Goal: Task Accomplishment & Management: Manage account settings

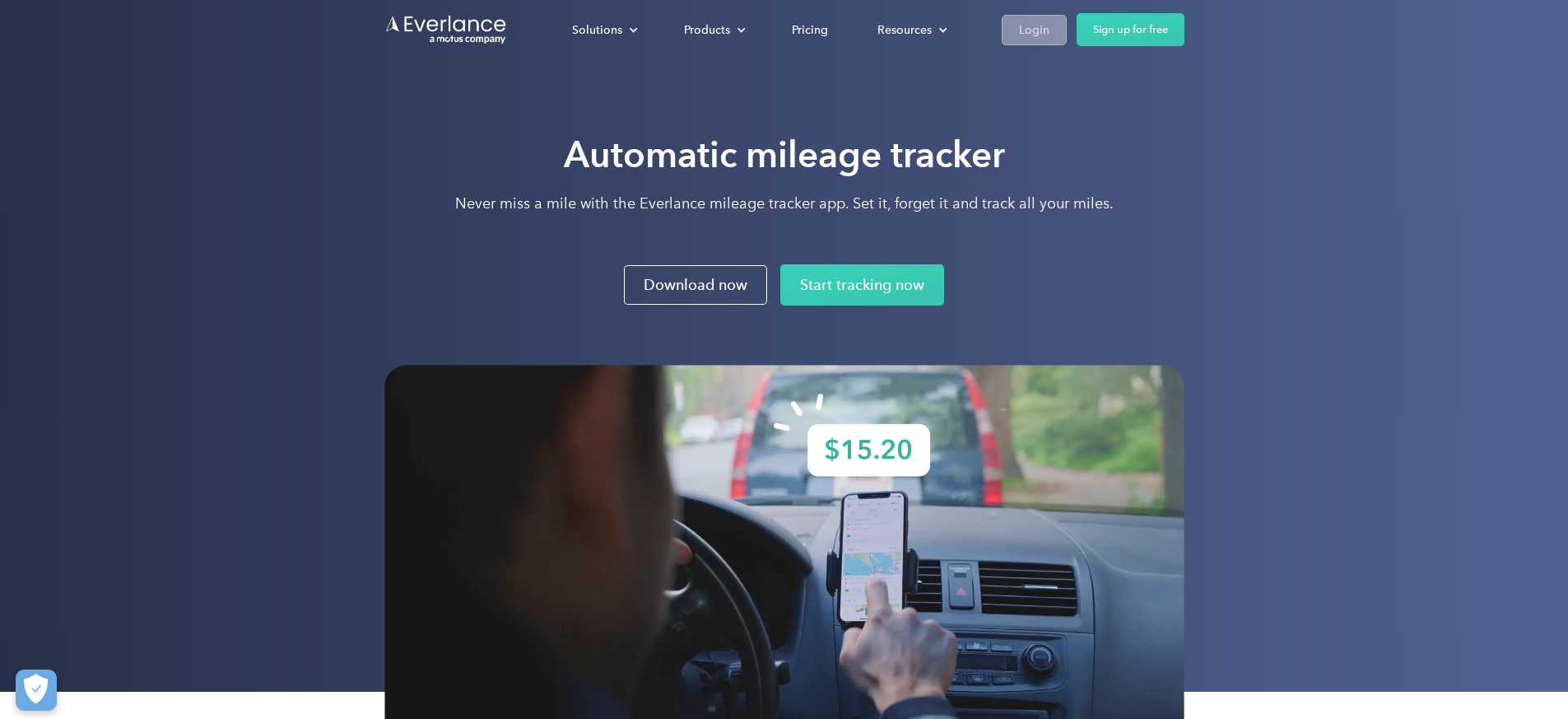
click at [1049, 34] on div "Login" at bounding box center [1034, 29] width 30 height 20
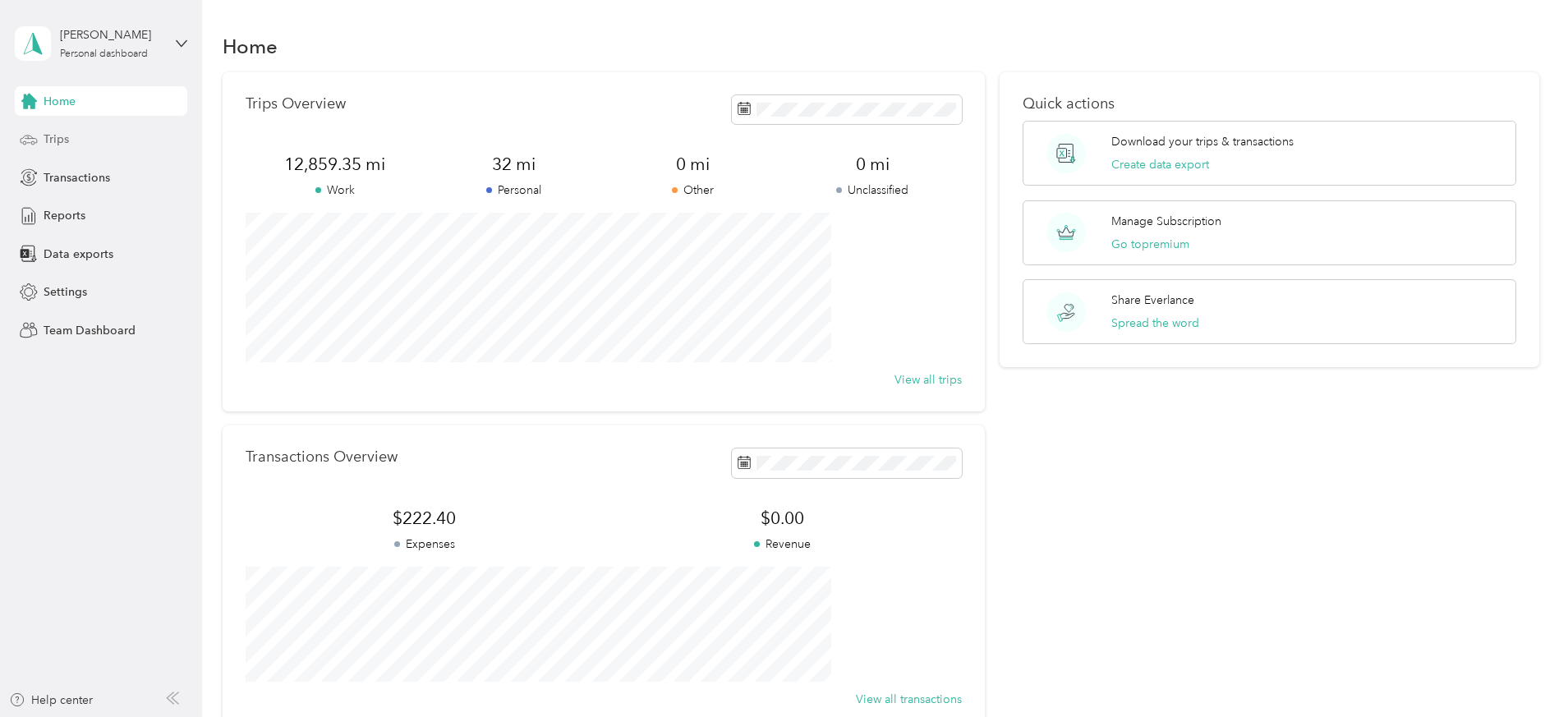
click at [58, 137] on span "Trips" at bounding box center [56, 139] width 26 height 18
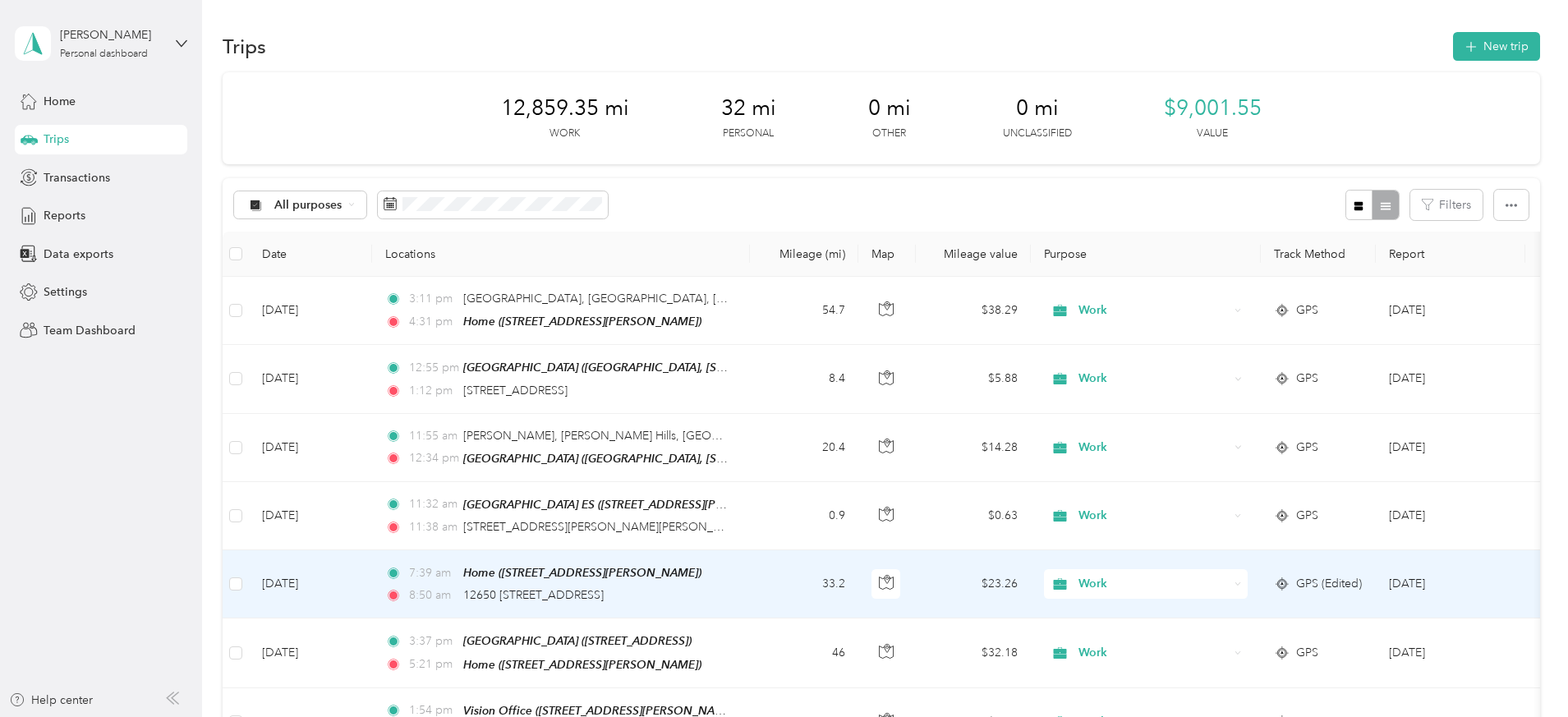
click at [858, 584] on td "33.2" at bounding box center [804, 584] width 108 height 68
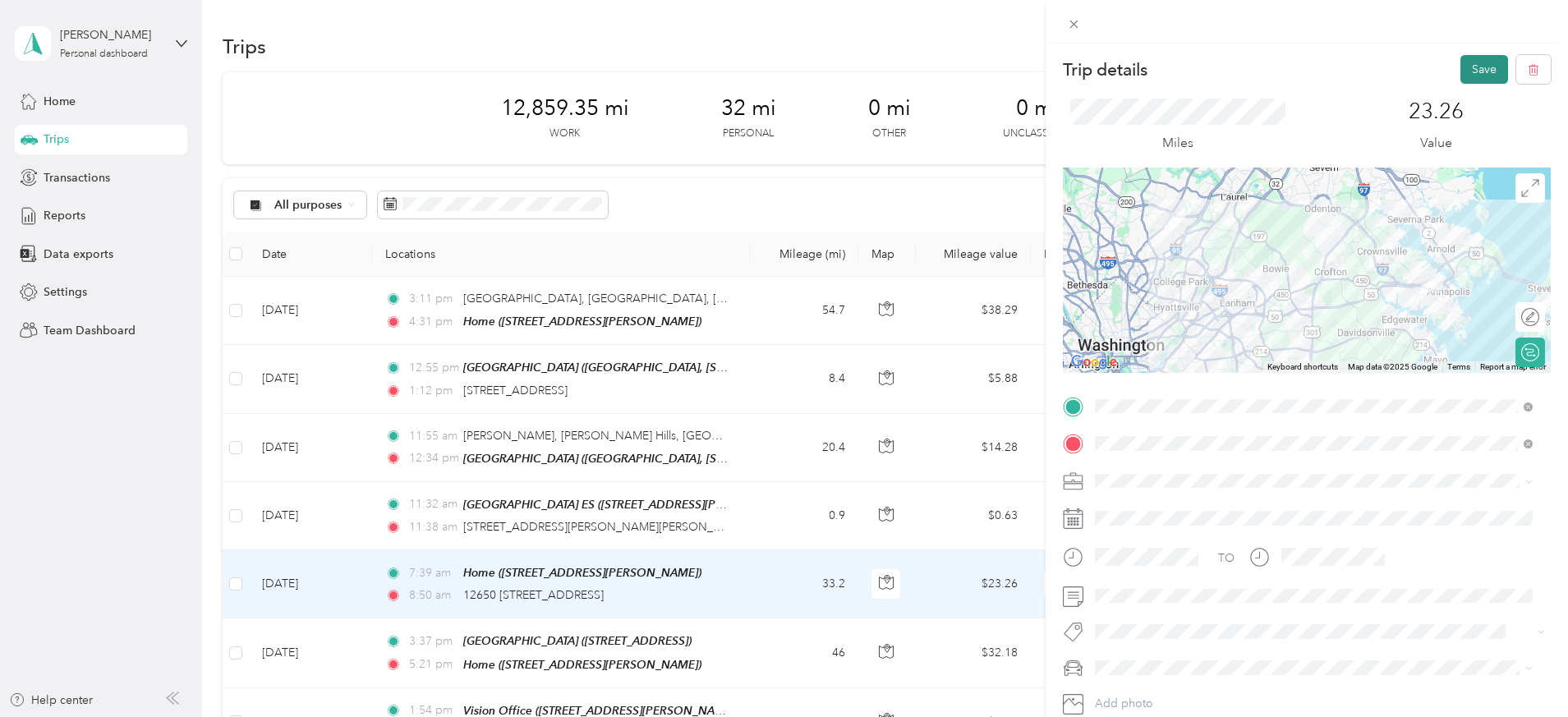
click at [1469, 70] on button "Save" at bounding box center [1484, 69] width 48 height 29
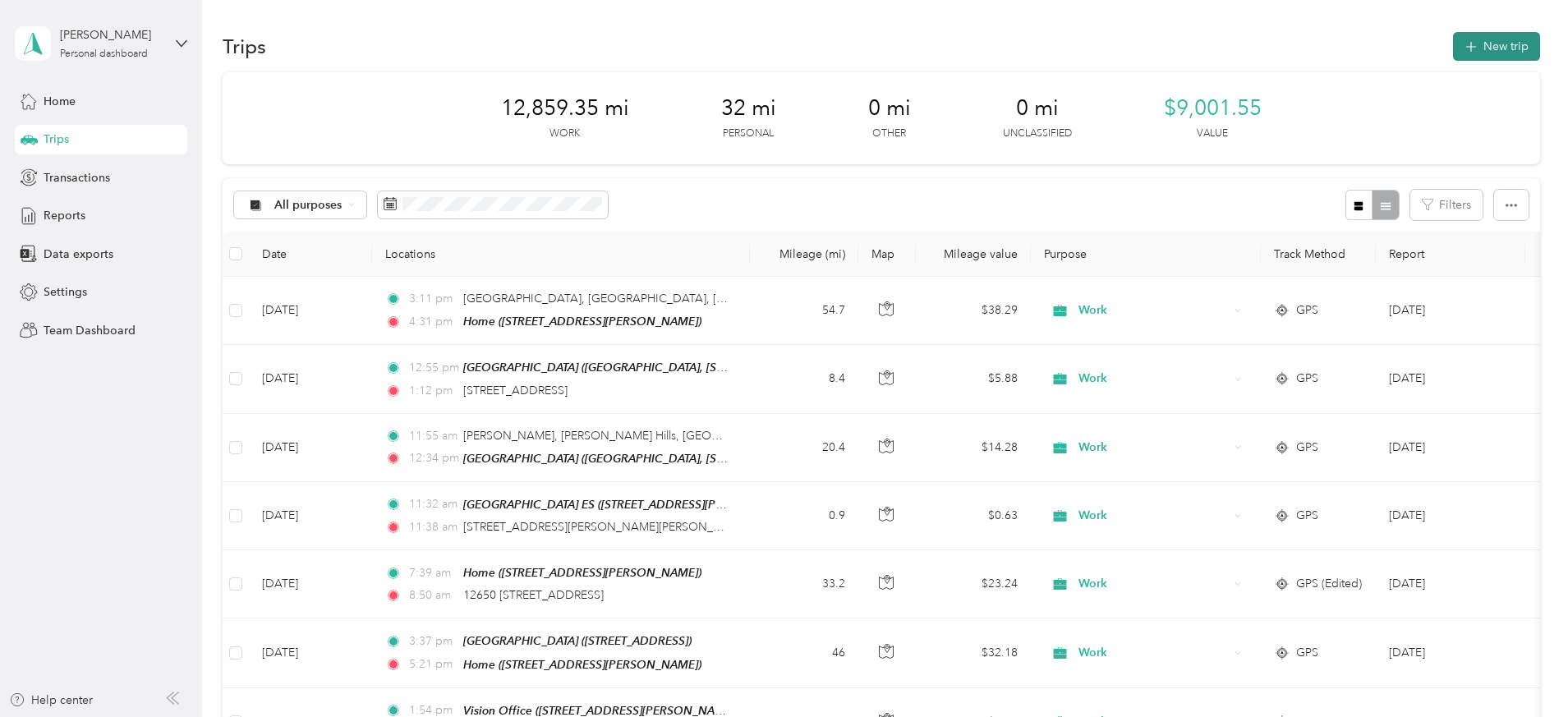
click at [1453, 41] on button "New trip" at bounding box center [1497, 46] width 87 height 29
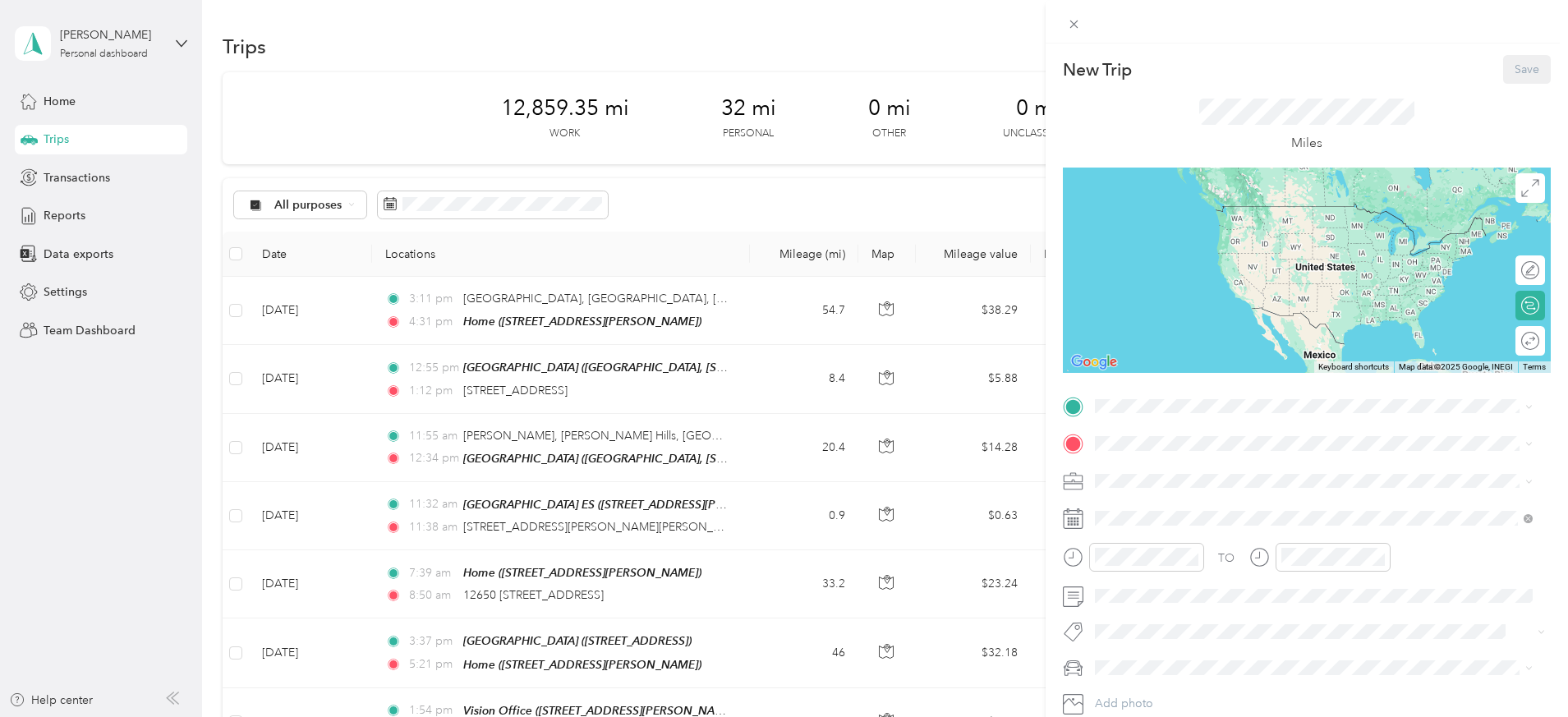
click at [1195, 535] on span "12650–[STREET_ADDRESS]" at bounding box center [1196, 539] width 142 height 14
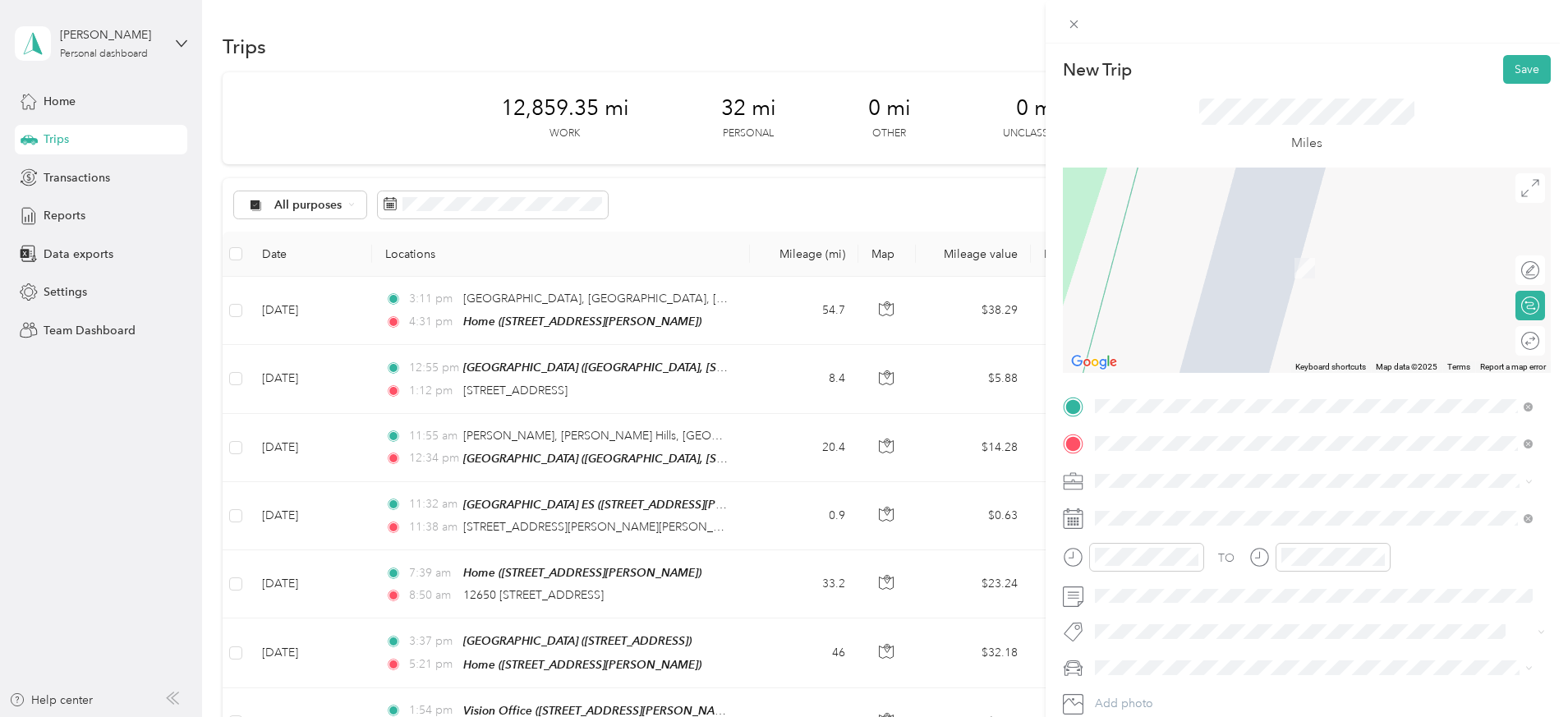
click at [1218, 523] on span "[STREET_ADDRESS][PERSON_NAME][US_STATE]" at bounding box center [1253, 527] width 256 height 14
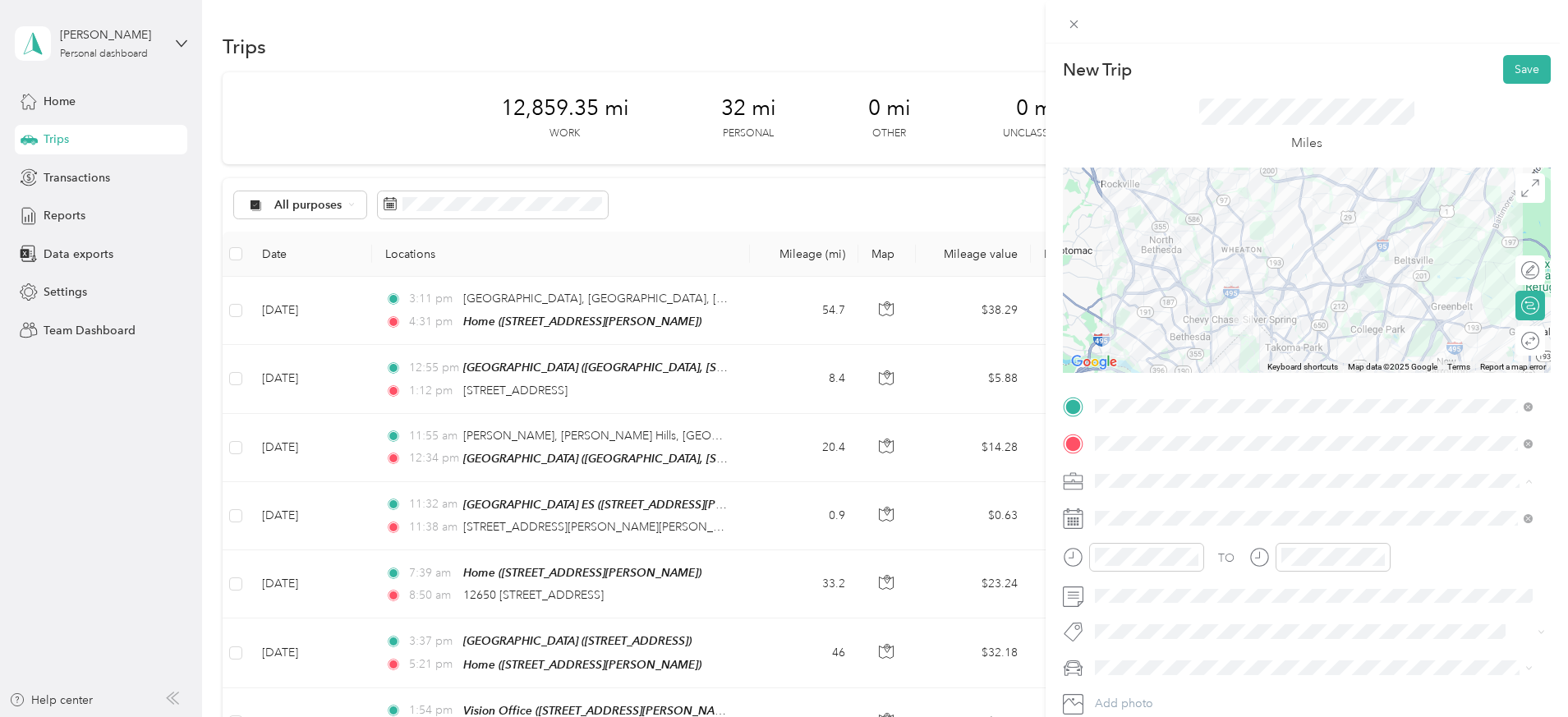
click at [1153, 248] on div "Work" at bounding box center [1314, 251] width 427 height 18
click at [1520, 70] on button "Save" at bounding box center [1527, 69] width 48 height 29
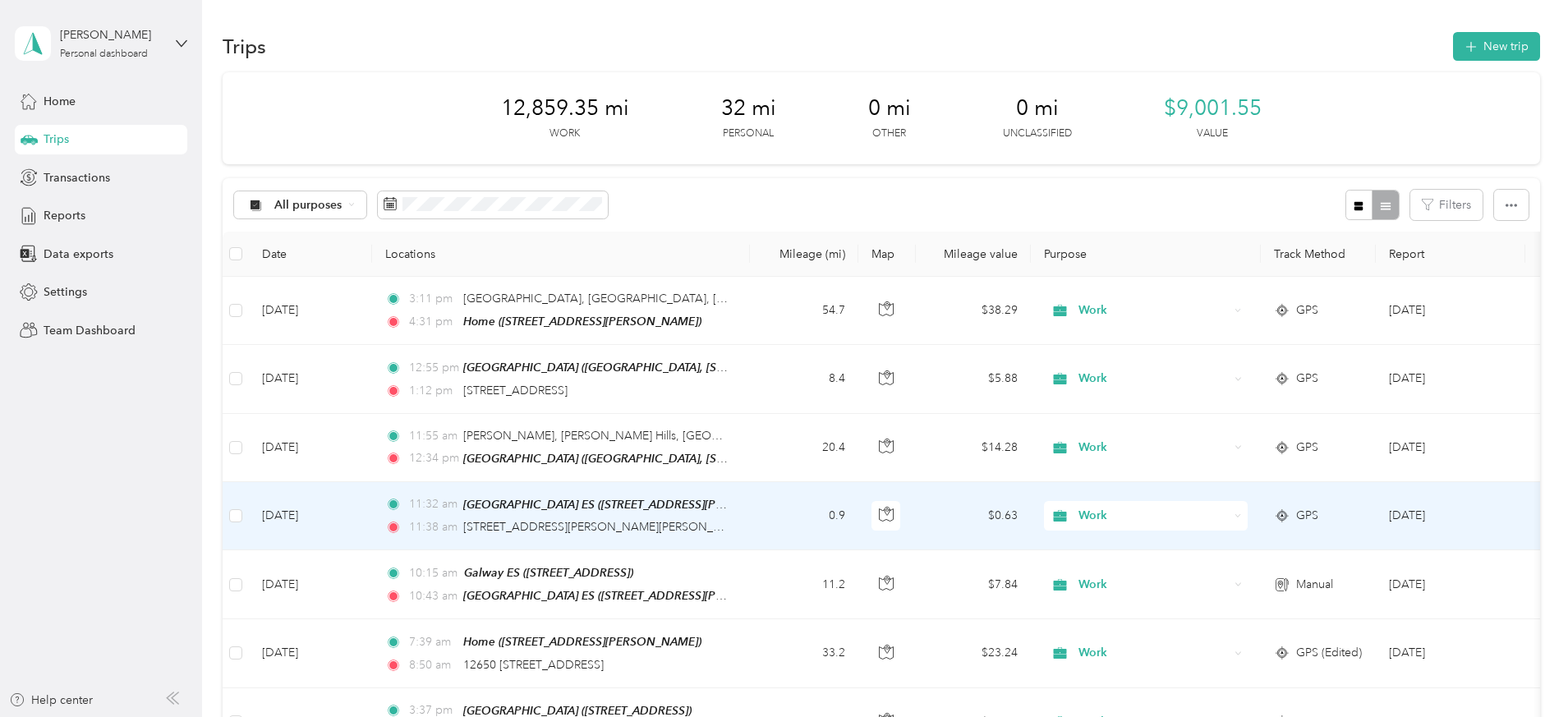
click at [858, 513] on td "0.9" at bounding box center [804, 515] width 108 height 68
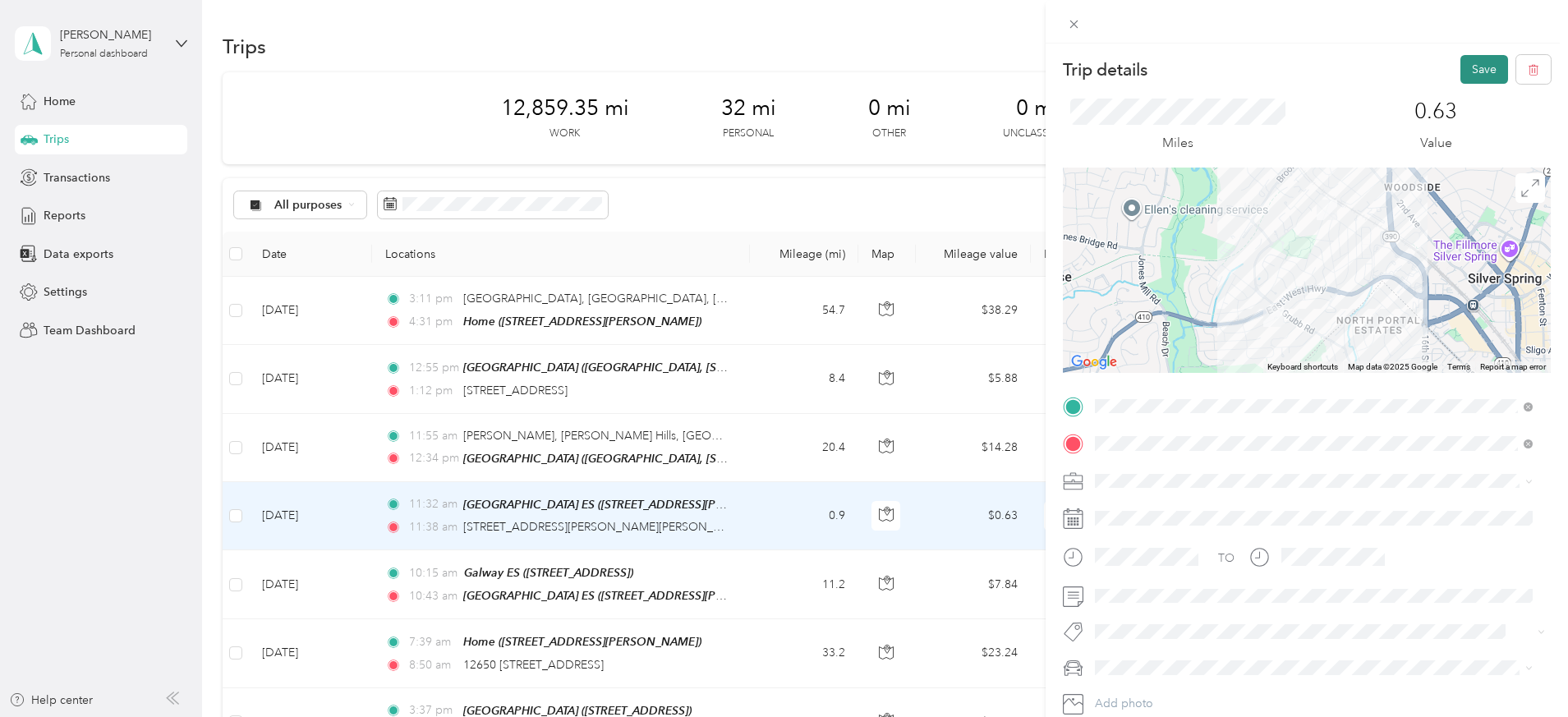
click at [1465, 63] on button "Save" at bounding box center [1484, 69] width 48 height 29
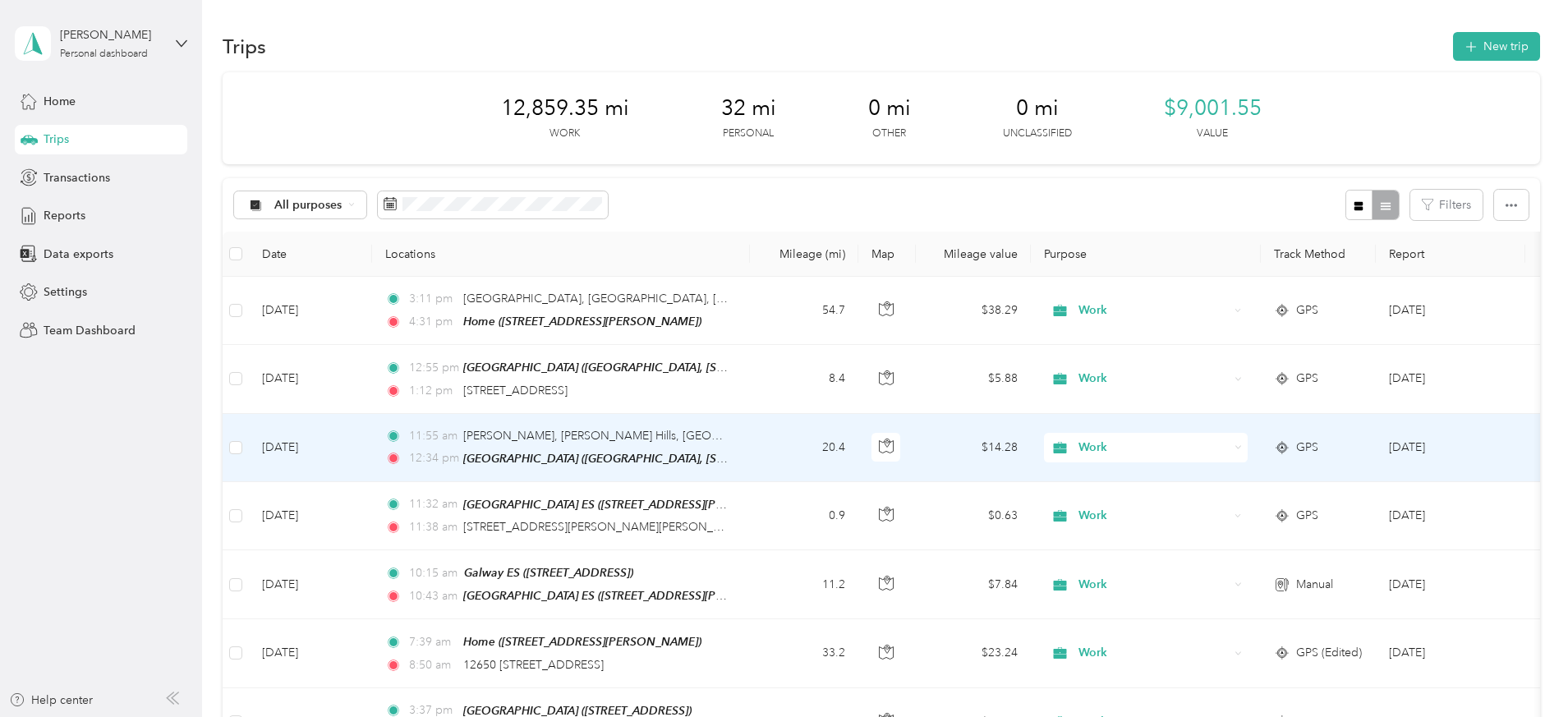
click at [1031, 444] on td "$14.28" at bounding box center [973, 447] width 115 height 68
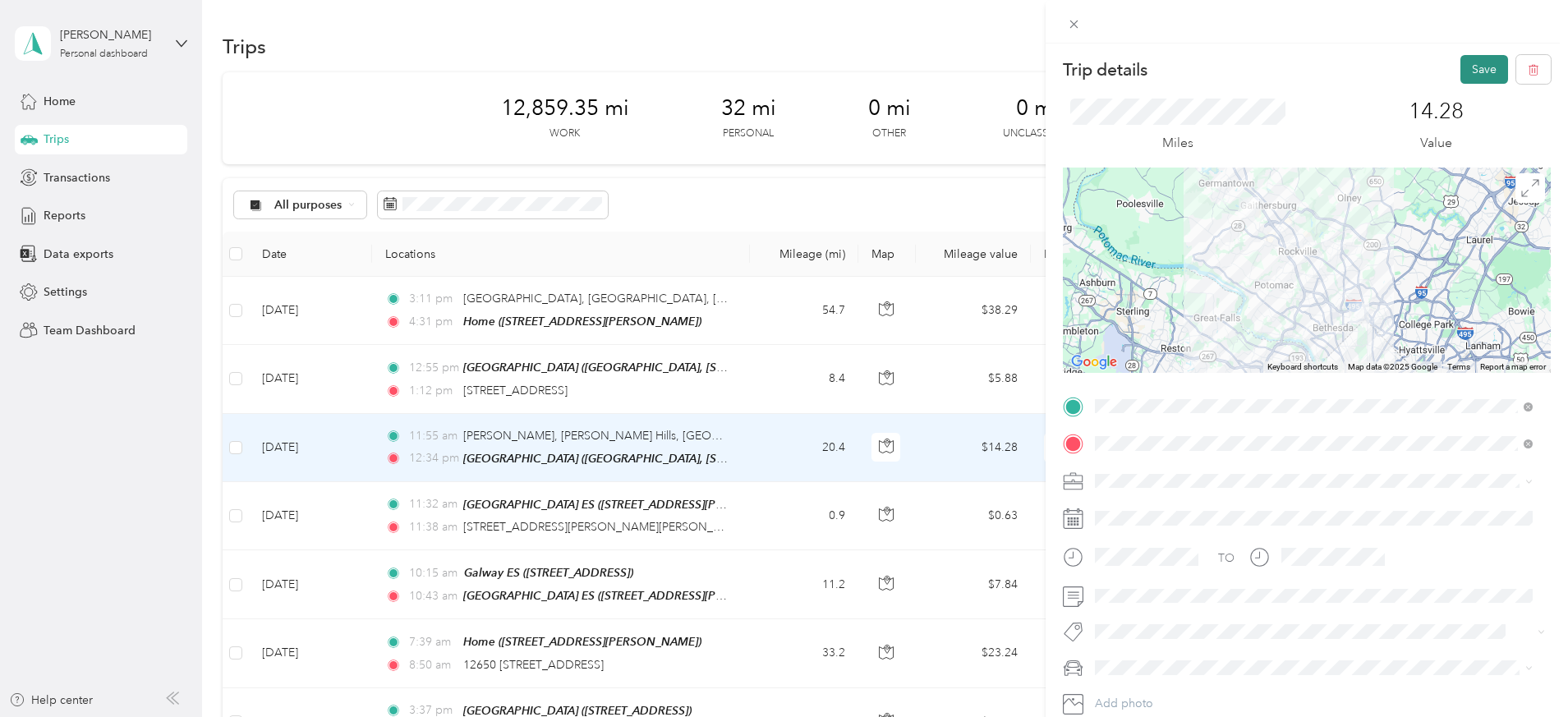
click at [1460, 69] on button "Save" at bounding box center [1484, 69] width 48 height 29
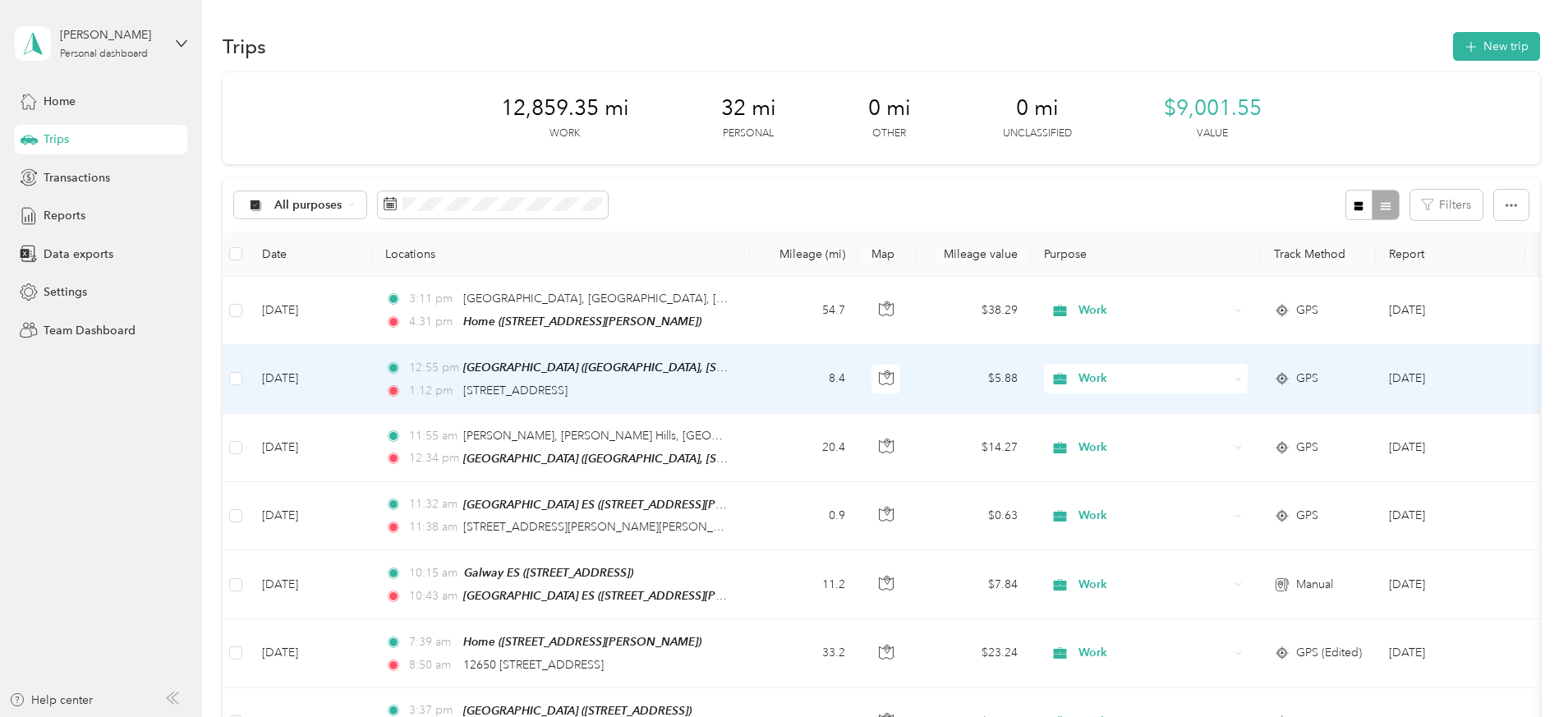
click at [858, 387] on td "8.4" at bounding box center [804, 378] width 108 height 68
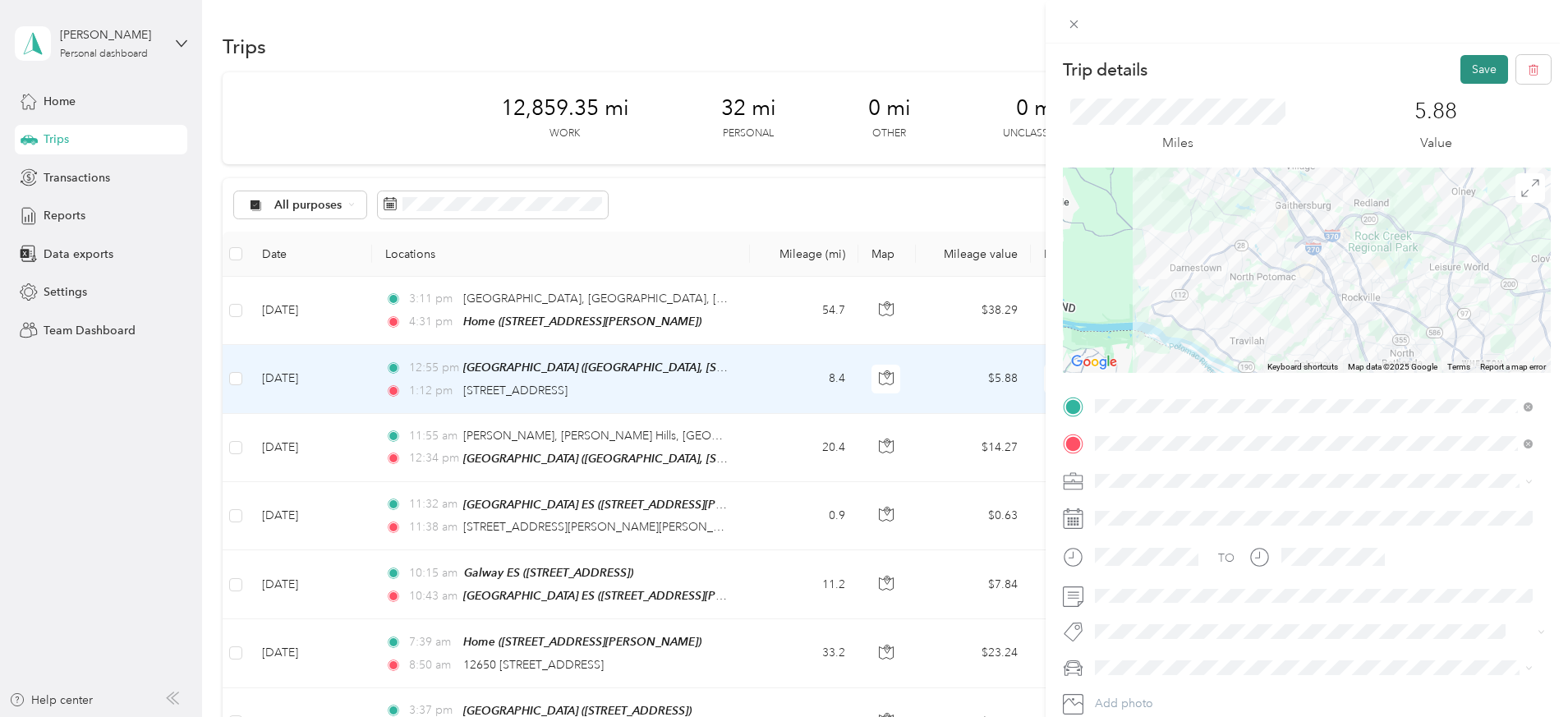
click at [1460, 70] on button "Save" at bounding box center [1484, 69] width 48 height 29
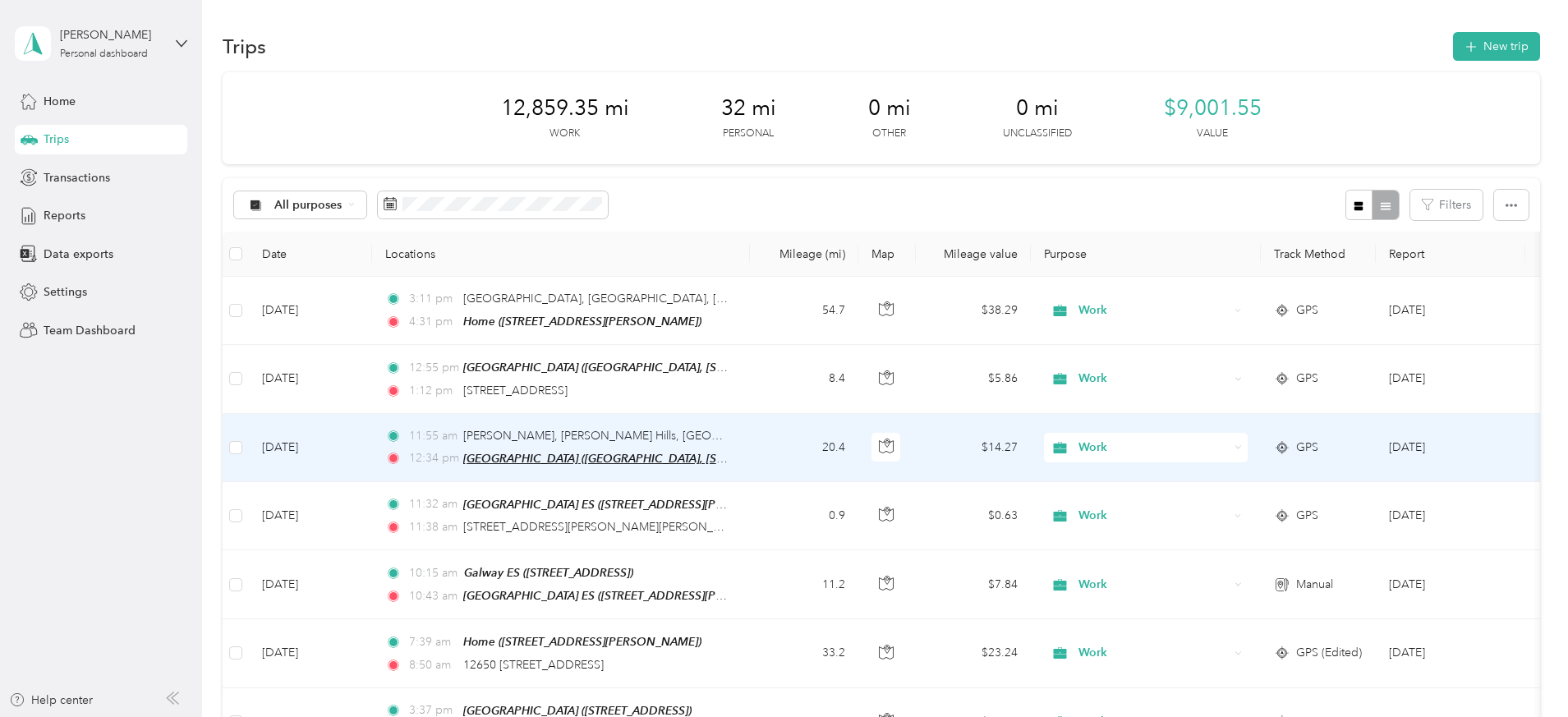
click at [702, 458] on span "[GEOGRAPHIC_DATA] ([GEOGRAPHIC_DATA], [STREET_ADDRESS] , [GEOGRAPHIC_DATA], [GE…" at bounding box center [762, 459] width 597 height 14
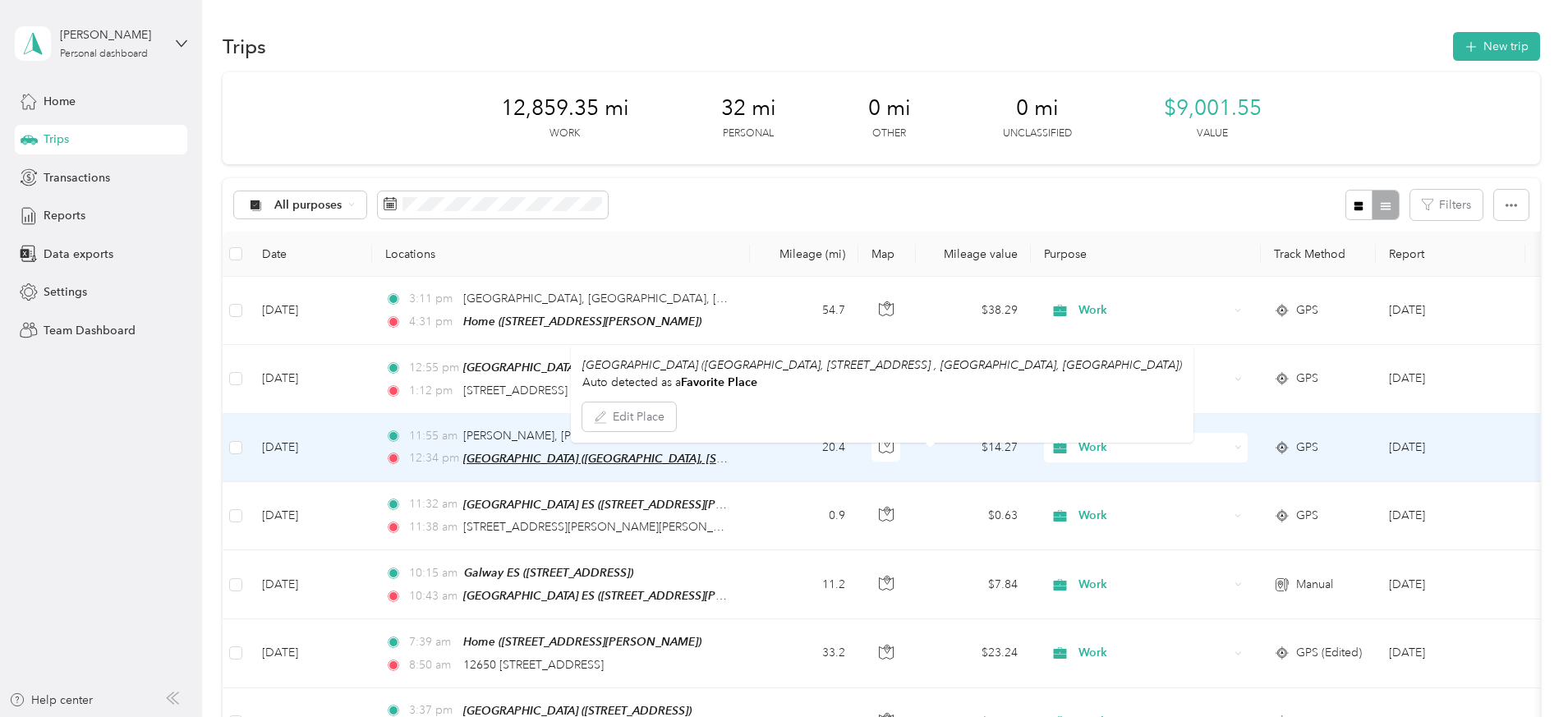
click at [702, 458] on span "[GEOGRAPHIC_DATA] ([GEOGRAPHIC_DATA], [STREET_ADDRESS] , [GEOGRAPHIC_DATA], [GE…" at bounding box center [762, 459] width 597 height 14
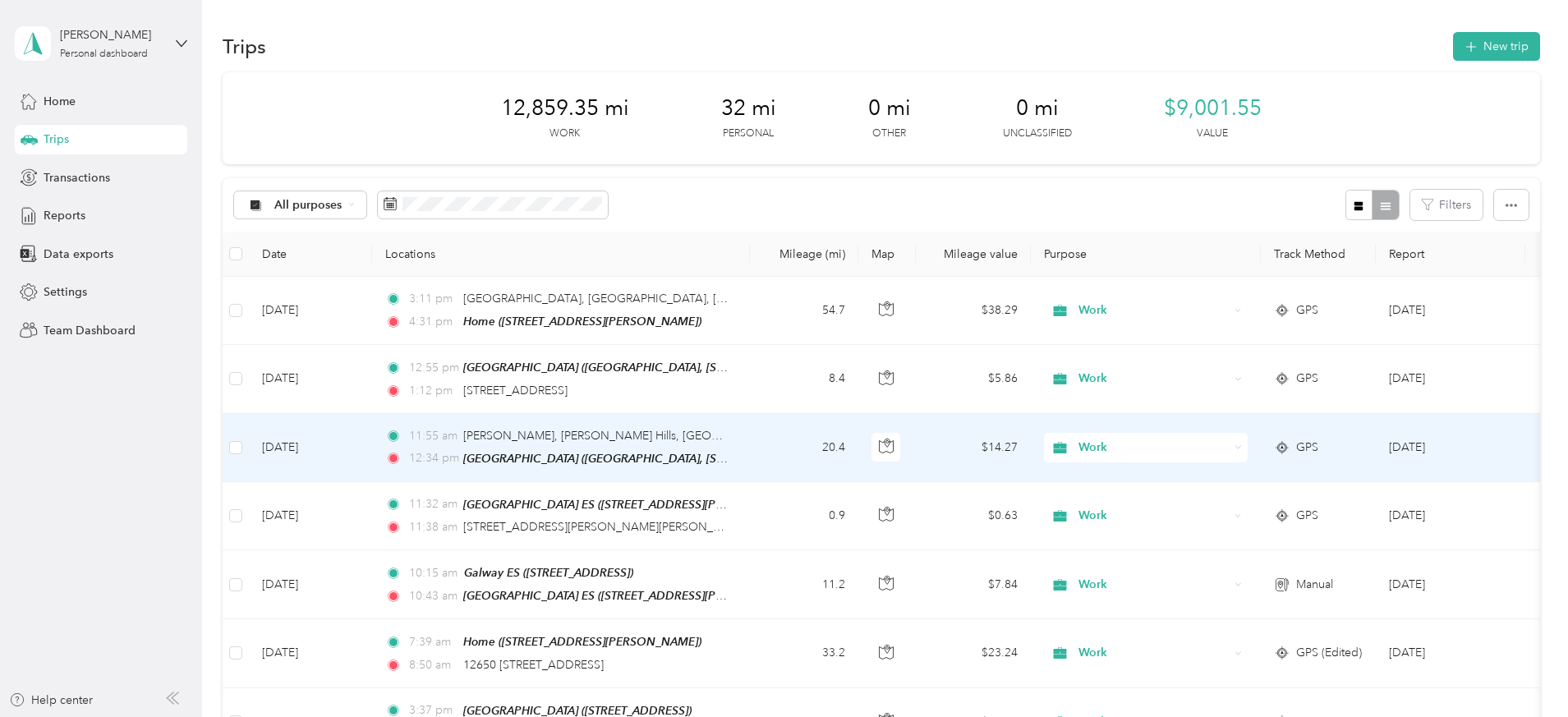
click at [750, 455] on td "11:55 am [PERSON_NAME], [PERSON_NAME][GEOGRAPHIC_DATA], [GEOGRAPHIC_DATA], [GEO…" at bounding box center [561, 447] width 378 height 68
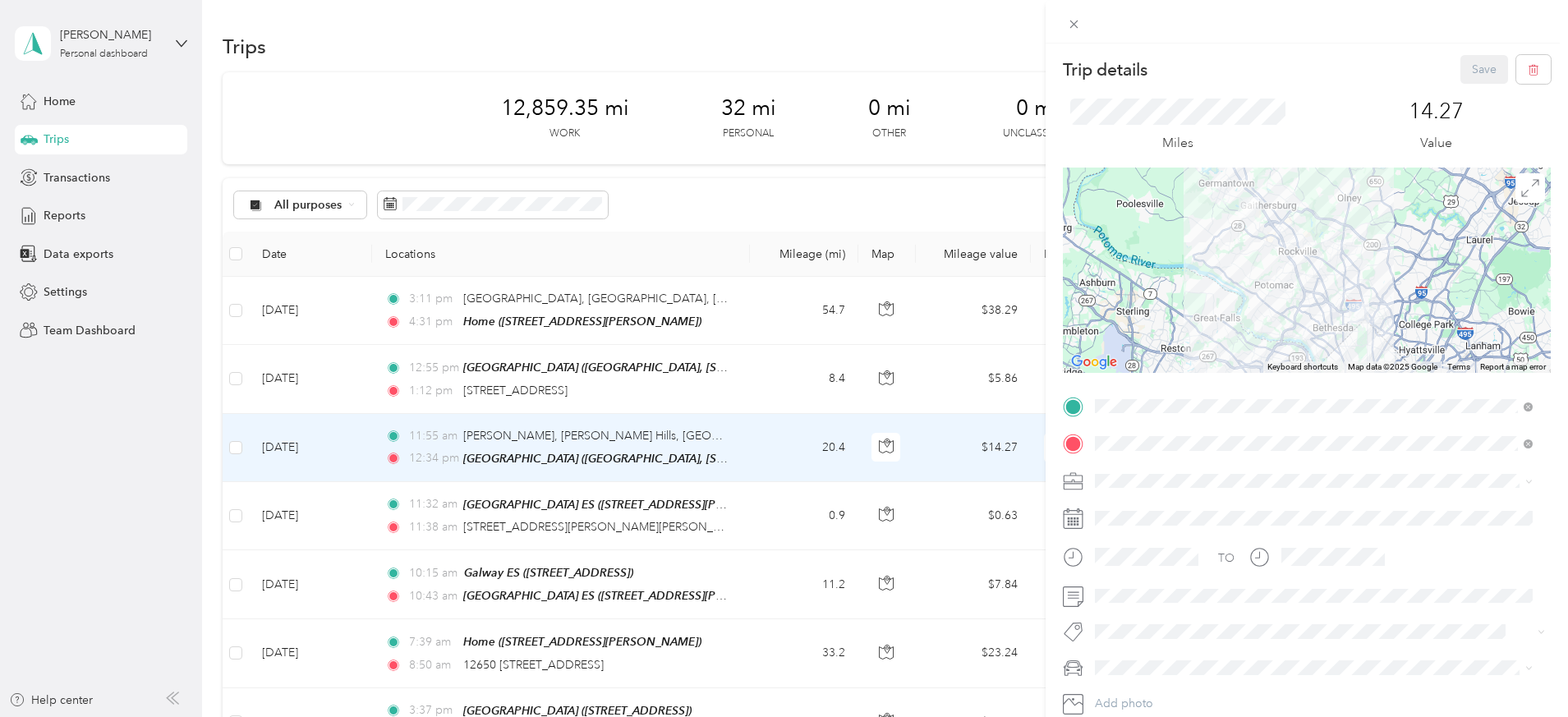
click at [889, 380] on div "Trip details Save This trip cannot be edited because it is either under review,…" at bounding box center [784, 358] width 1568 height 717
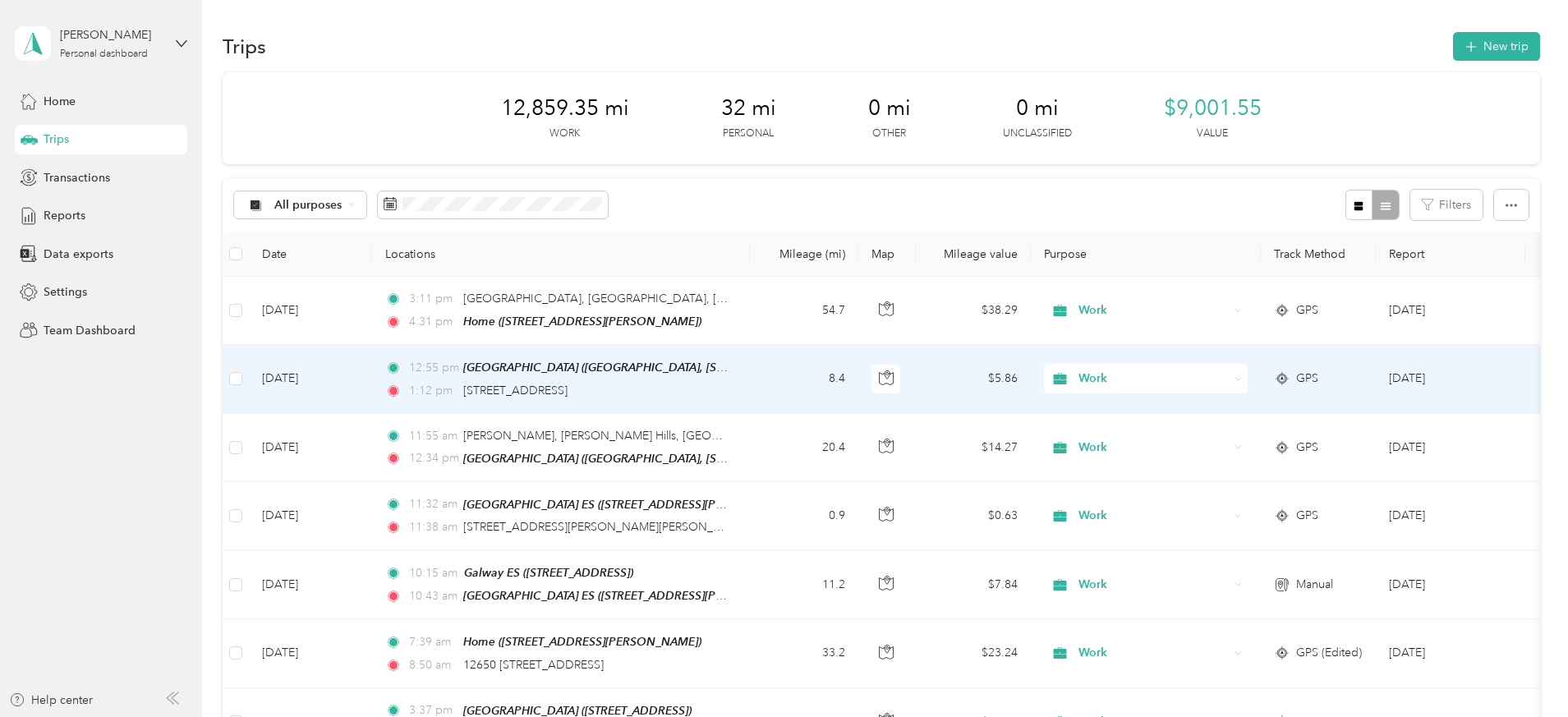
click at [858, 380] on td "8.4" at bounding box center [804, 378] width 108 height 68
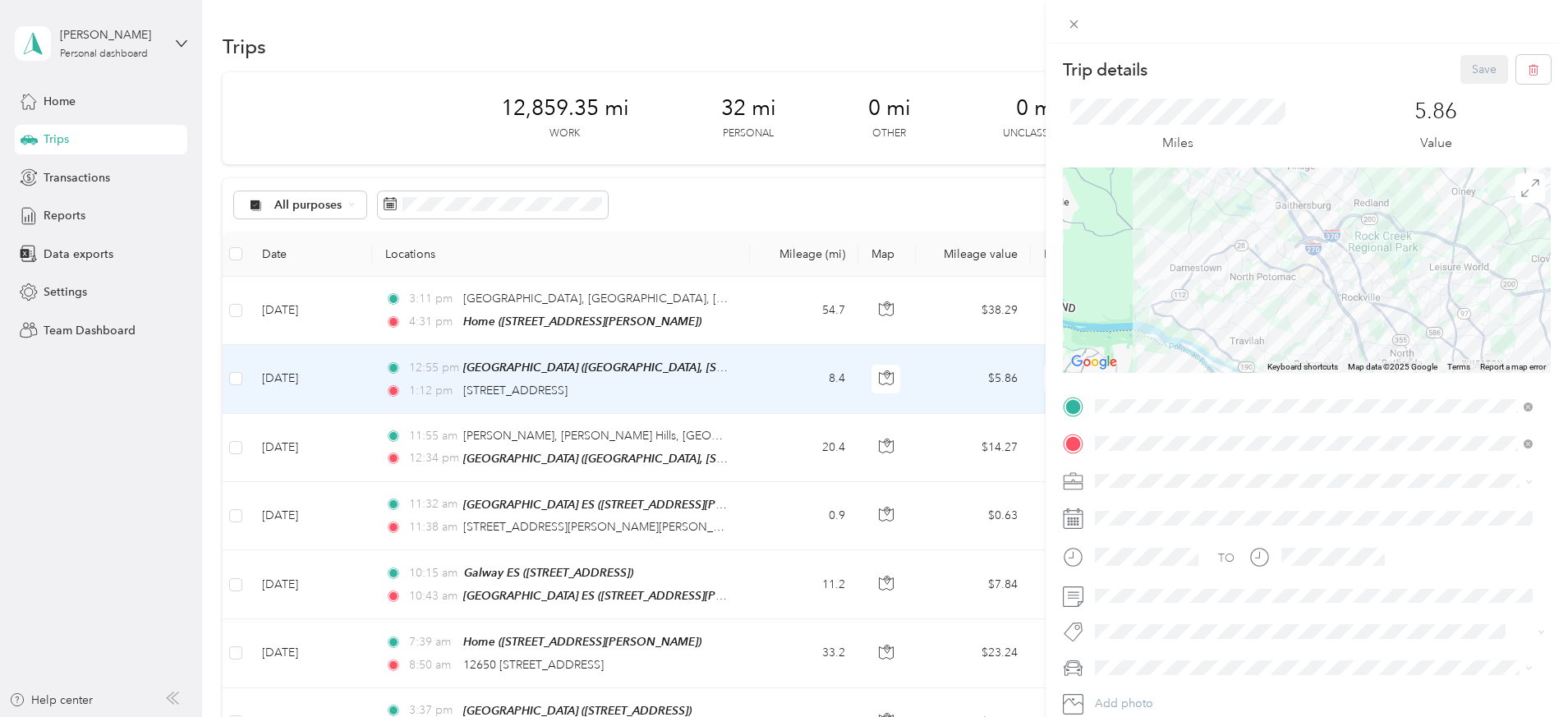
click at [887, 315] on div "Trip details Save This trip cannot be edited because it is either under review,…" at bounding box center [784, 358] width 1568 height 717
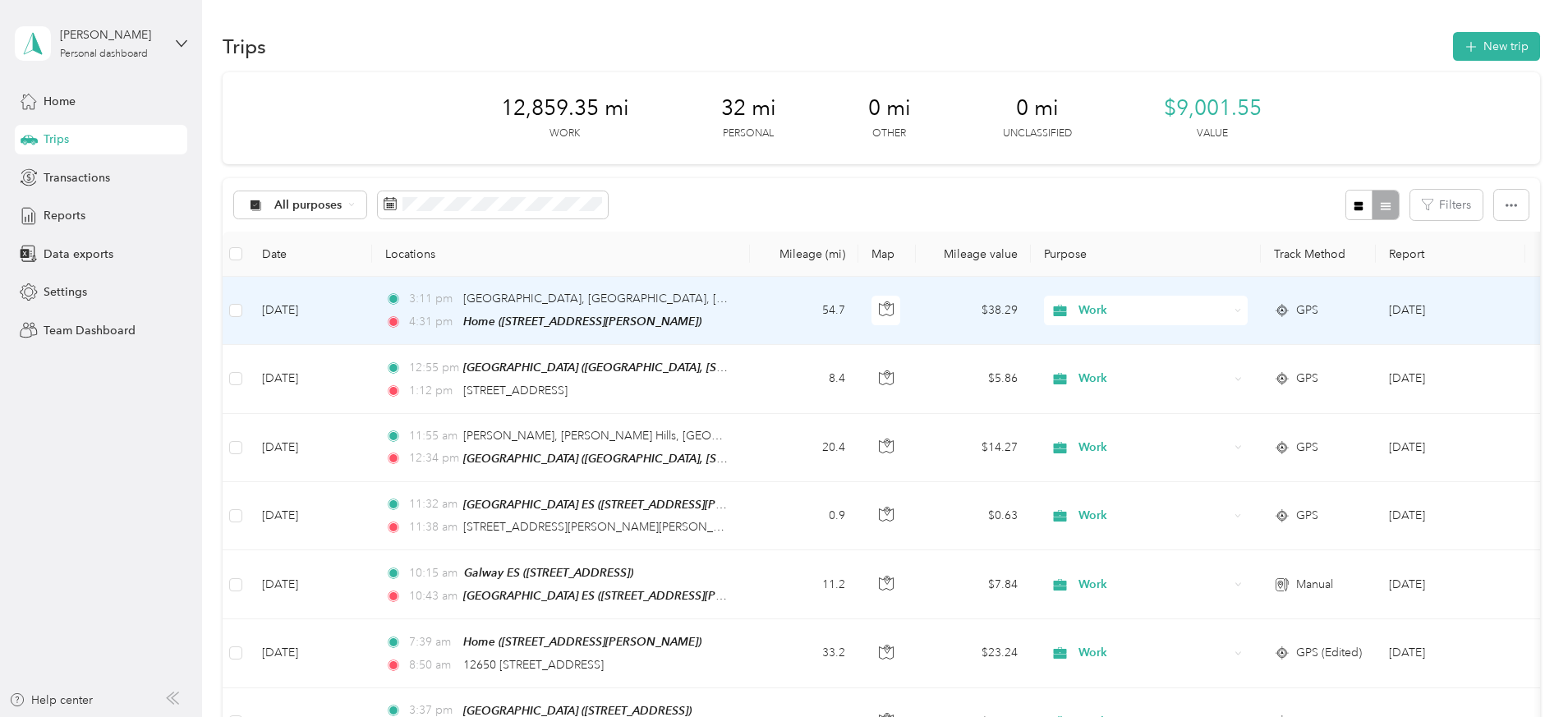
click at [858, 318] on td "54.7" at bounding box center [804, 310] width 108 height 68
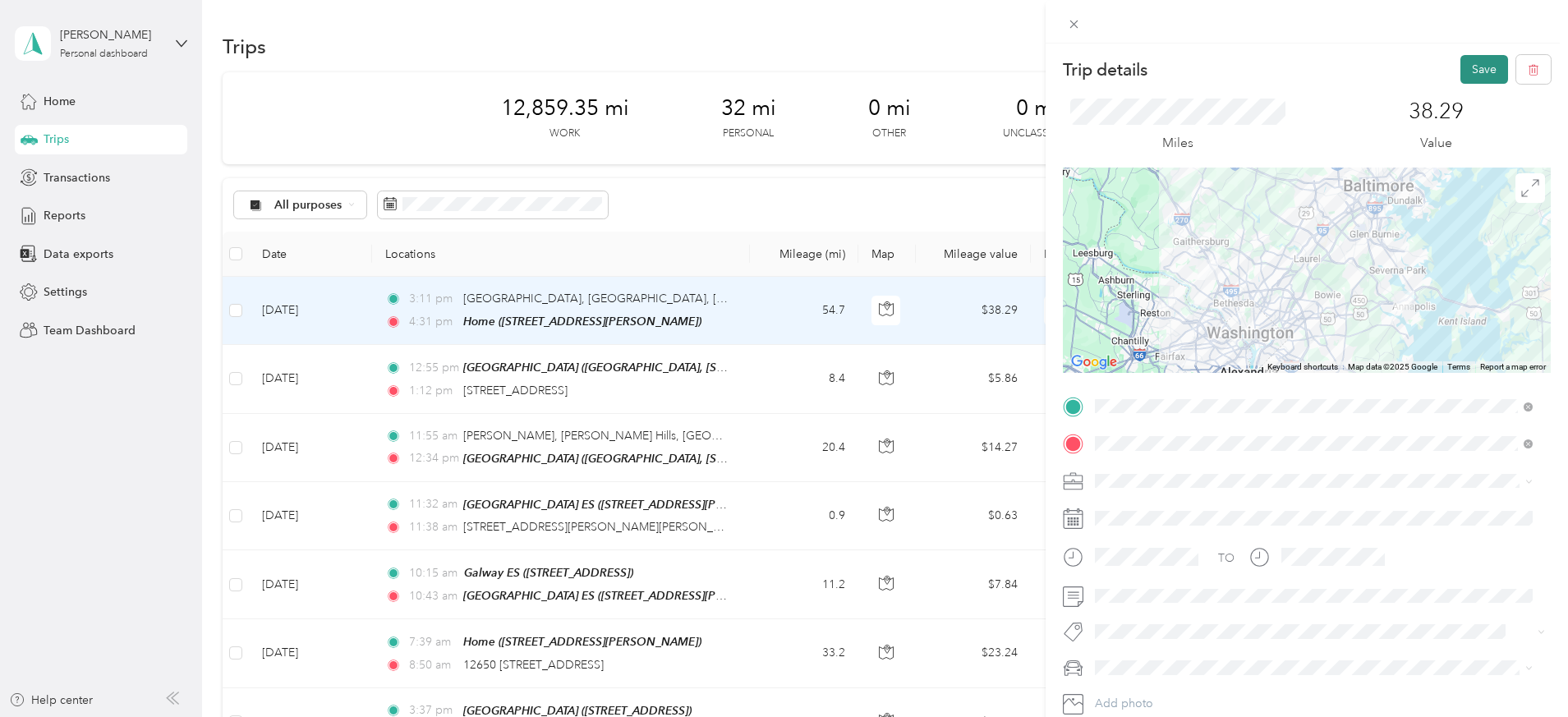
click at [1460, 66] on button "Save" at bounding box center [1484, 69] width 48 height 29
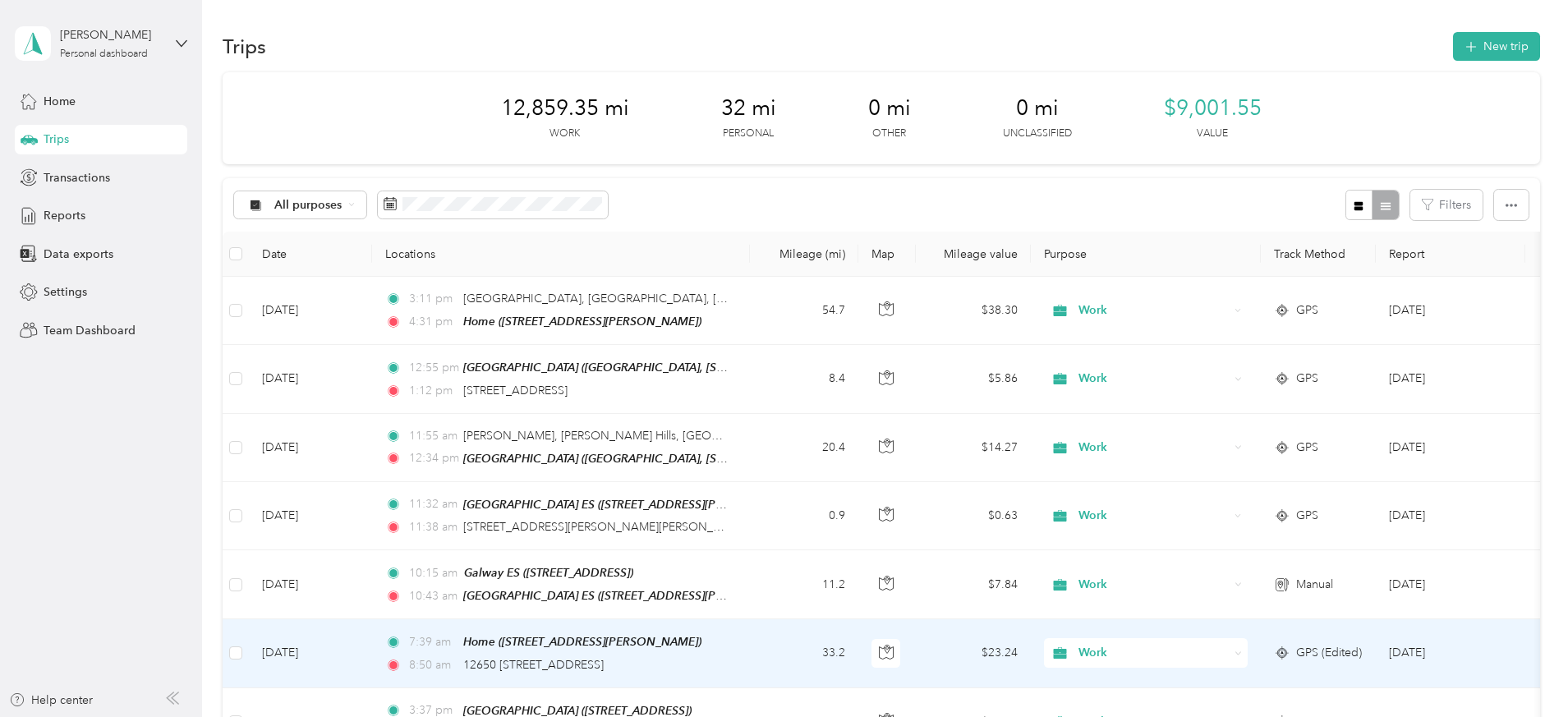
click at [710, 648] on div "7:39 am Home ([STREET_ADDRESS][PERSON_NAME]) 8:50 am 12650 [STREET_ADDRESS]" at bounding box center [557, 653] width 345 height 41
